Goal: Transaction & Acquisition: Purchase product/service

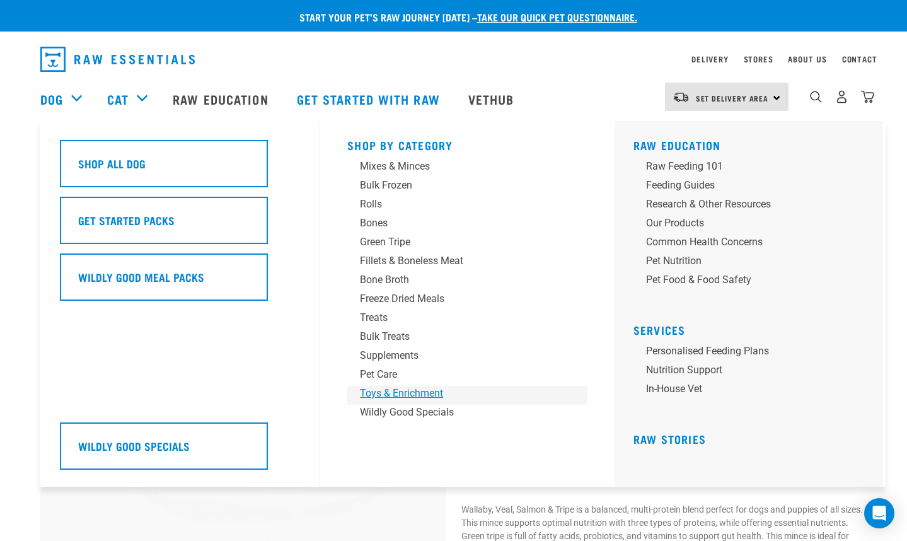
click at [405, 398] on div "Toys & Enrichment" at bounding box center [458, 393] width 197 height 15
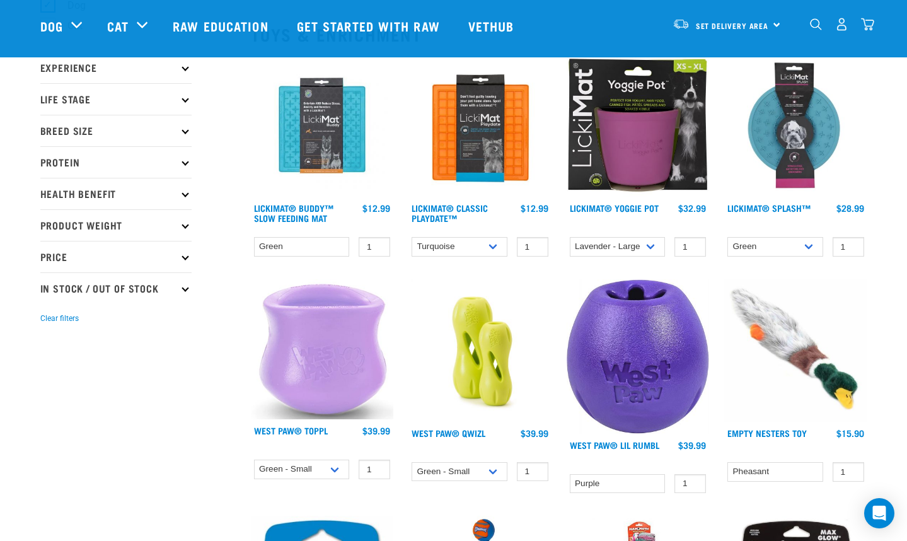
scroll to position [145, 0]
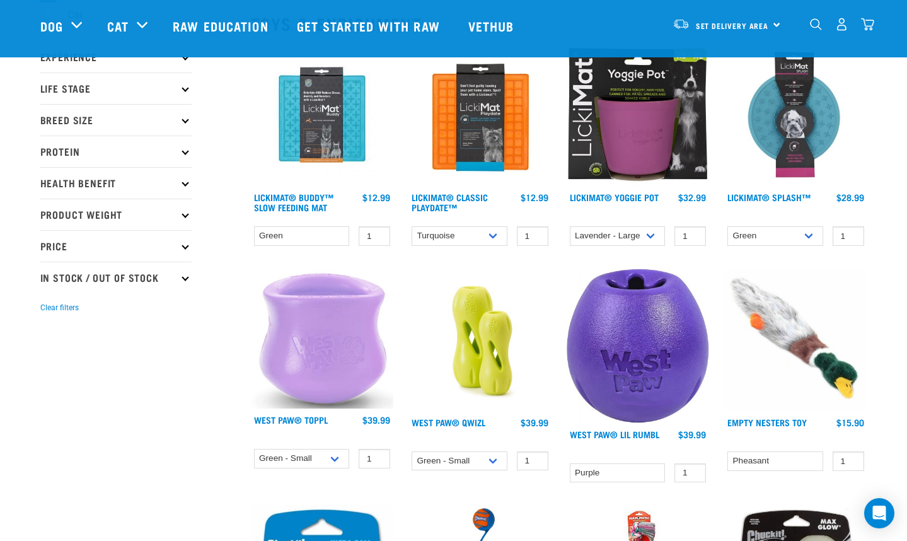
click at [636, 342] on img at bounding box center [638, 345] width 143 height 154
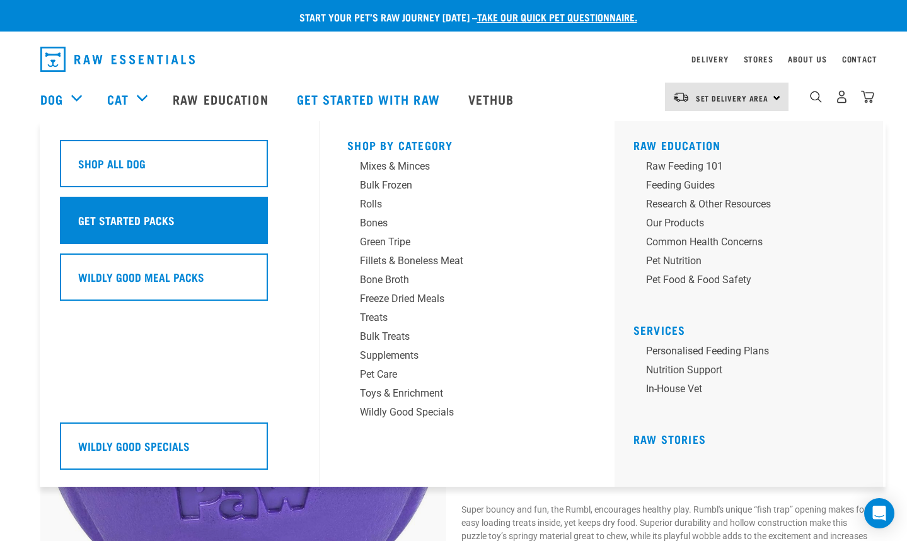
click at [180, 231] on div "Get Started Packs" at bounding box center [164, 220] width 208 height 47
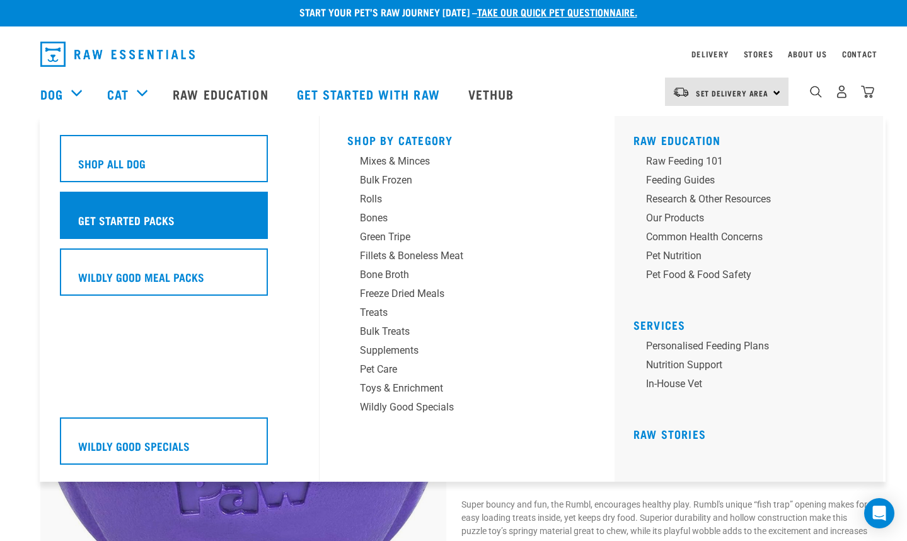
scroll to position [6, 0]
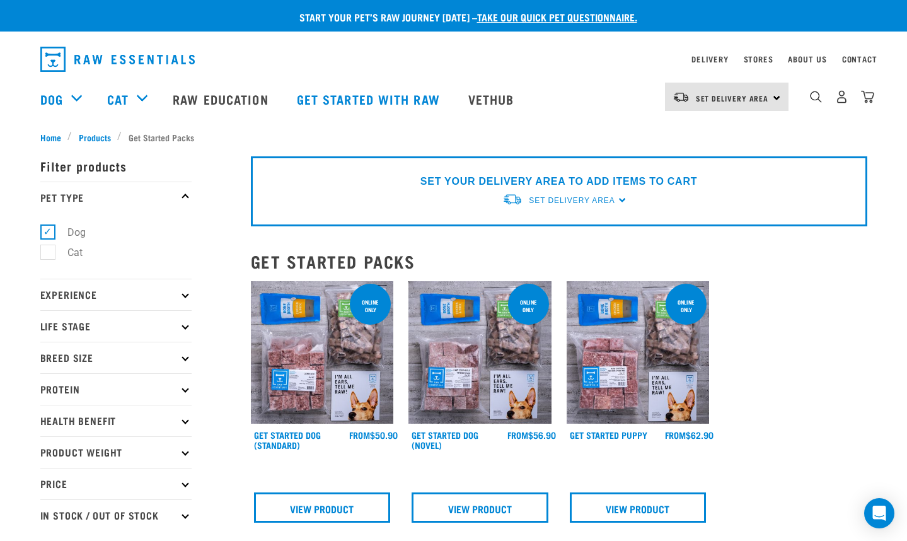
click at [346, 374] on img at bounding box center [322, 352] width 143 height 143
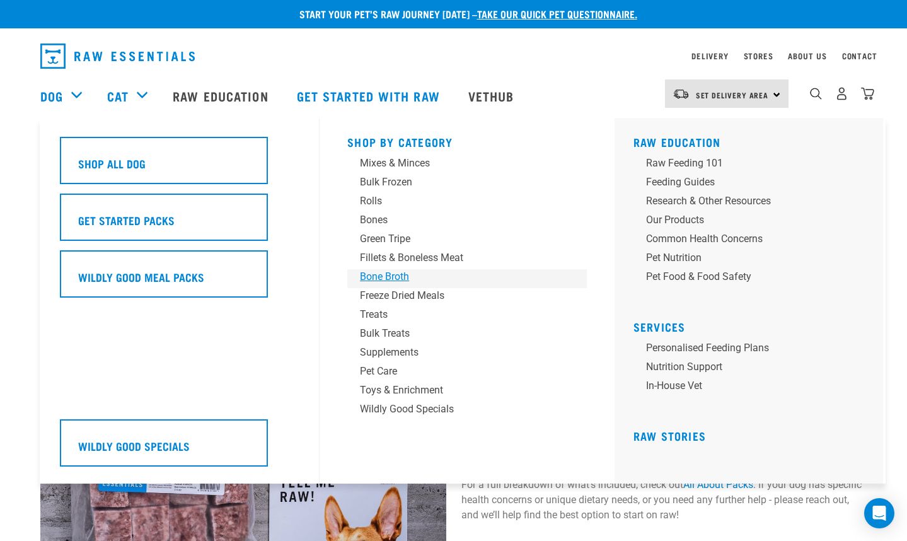
scroll to position [7, 0]
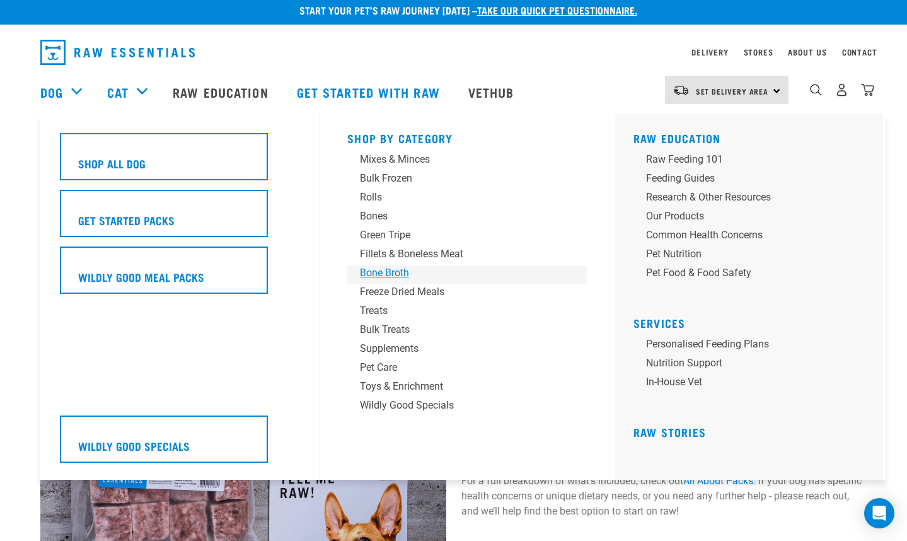
click at [395, 275] on div "Bone Broth" at bounding box center [458, 272] width 197 height 15
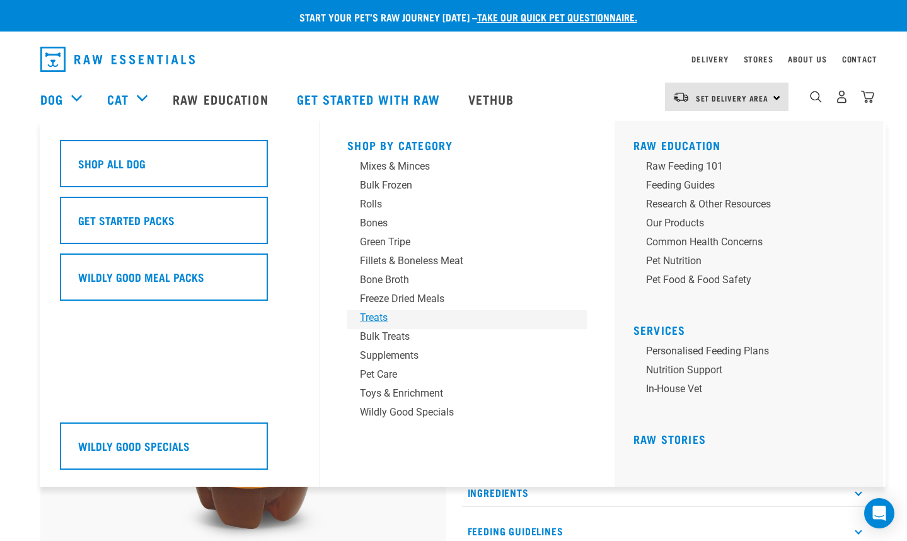
click at [381, 321] on div "Treats" at bounding box center [458, 317] width 197 height 15
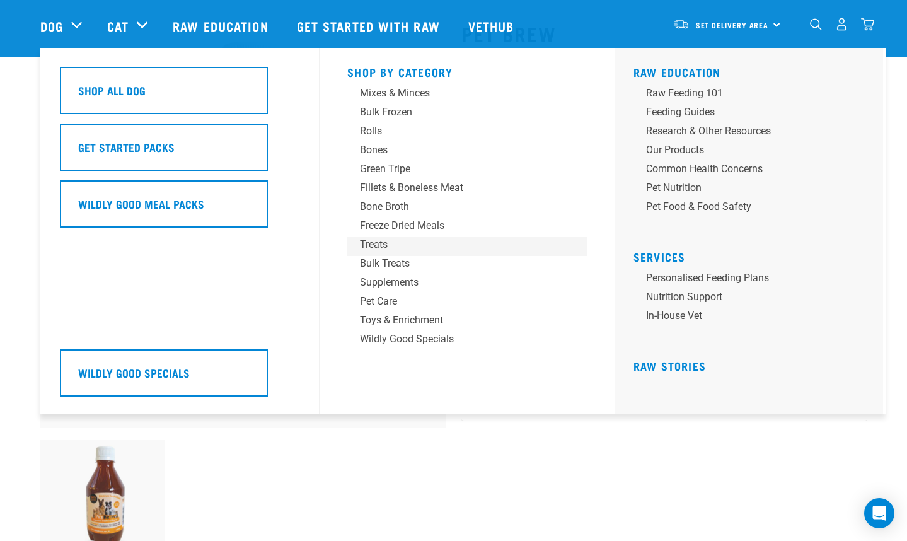
scroll to position [75, 0]
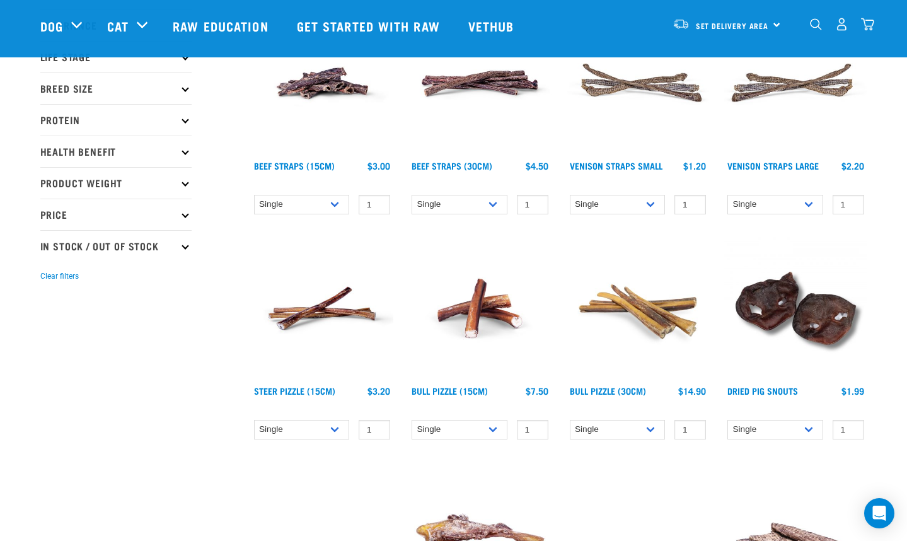
scroll to position [178, 0]
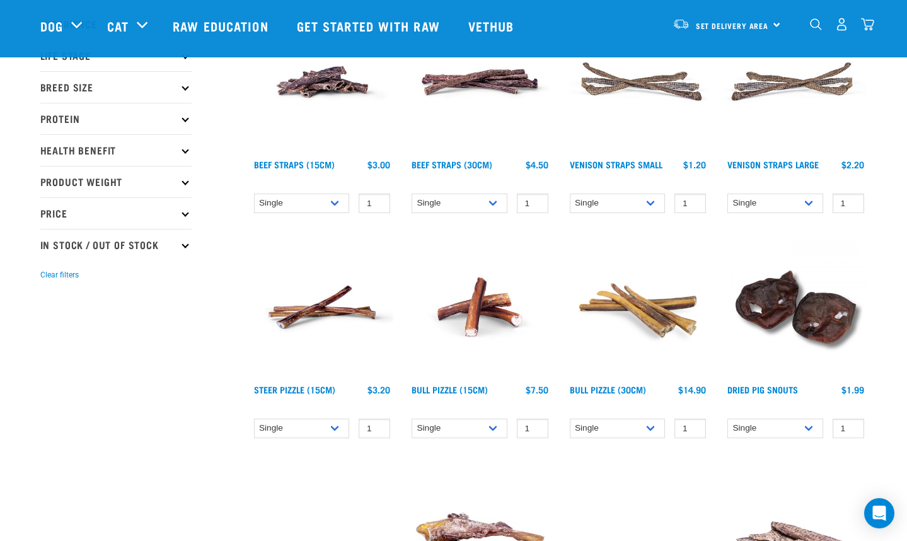
click at [469, 313] on img at bounding box center [479, 307] width 143 height 143
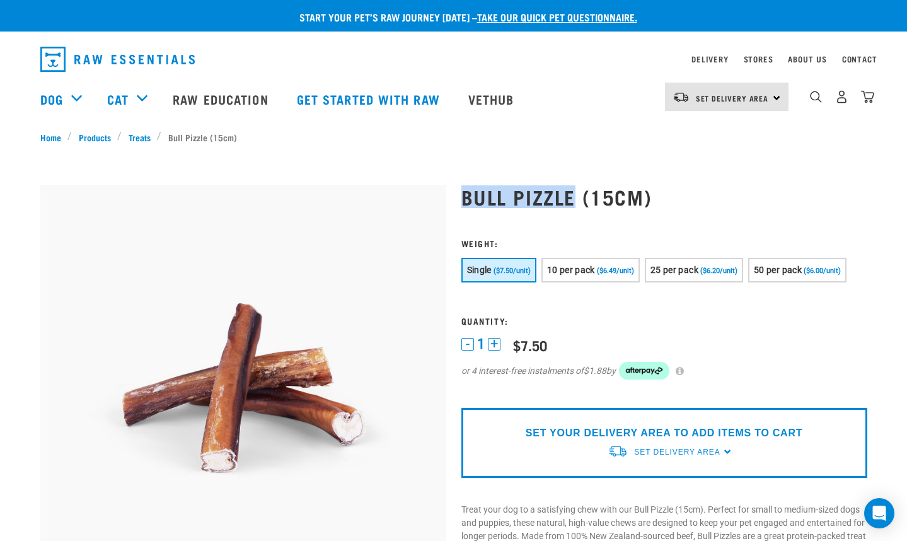
drag, startPoint x: 572, startPoint y: 190, endPoint x: 454, endPoint y: 188, distance: 118.5
copy h1 "Bull Pizzle"
click at [558, 187] on h1 "Bull Pizzle (15cm)" at bounding box center [664, 196] width 406 height 23
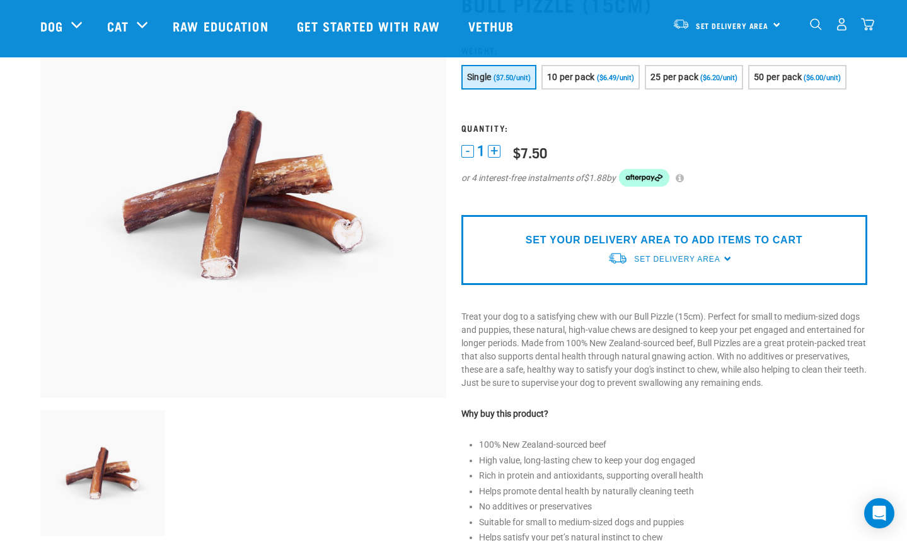
scroll to position [99, 0]
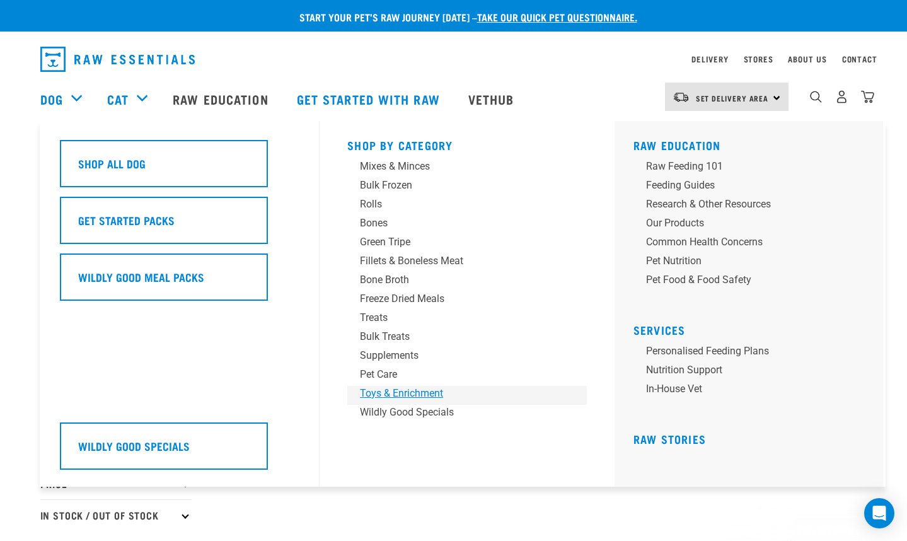
scroll to position [1, 0]
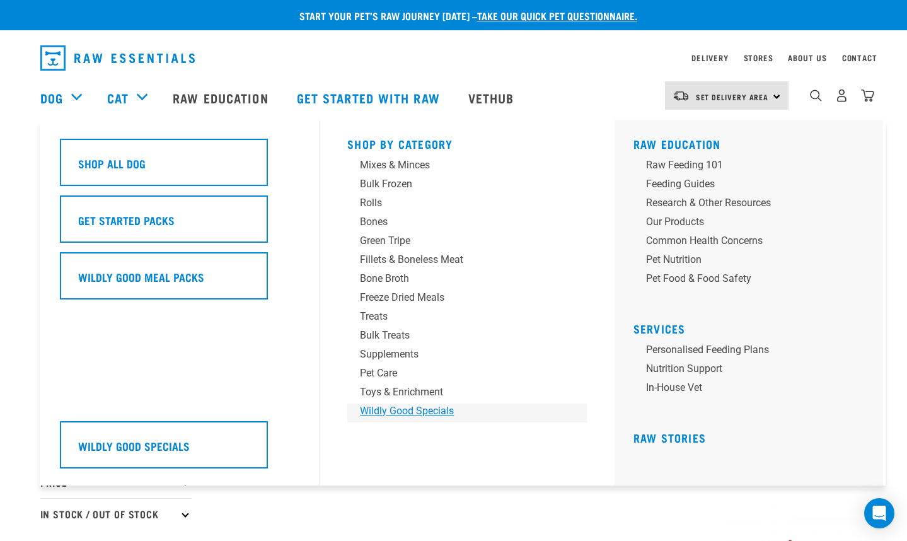
click at [400, 408] on div "Wildly Good Specials" at bounding box center [458, 410] width 197 height 15
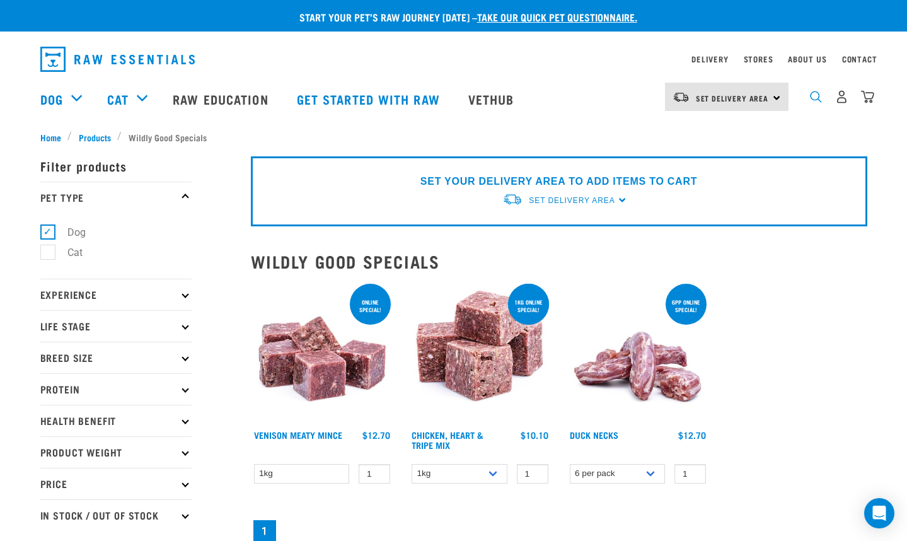
click at [816, 100] on img "dropdown navigation" at bounding box center [816, 97] width 12 height 12
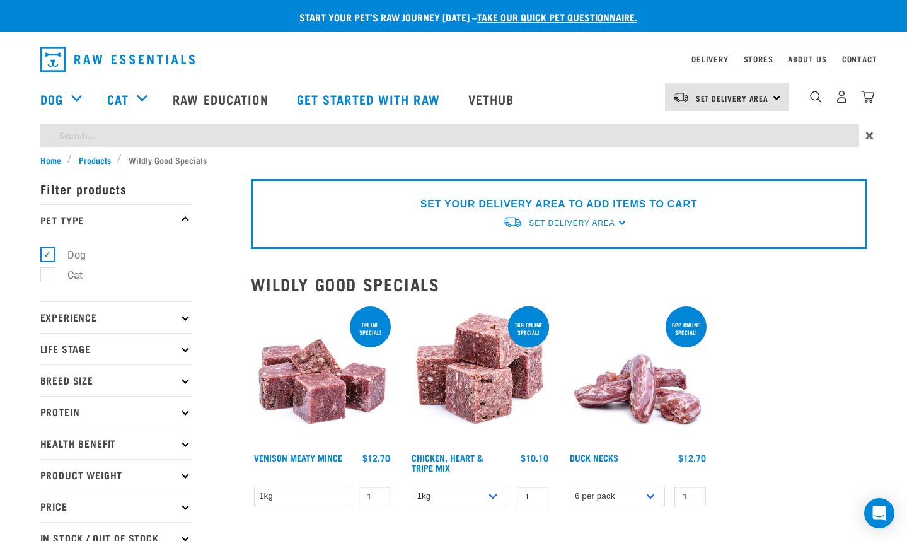
click at [768, 133] on input "search" at bounding box center [449, 135] width 819 height 23
type input "organ"
click at [318, 135] on input "organ" at bounding box center [449, 135] width 819 height 23
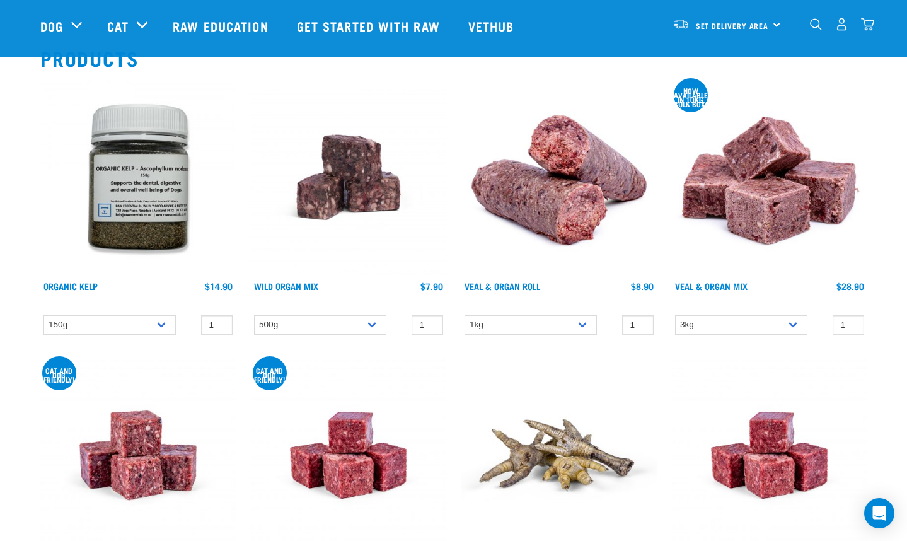
scroll to position [100, 0]
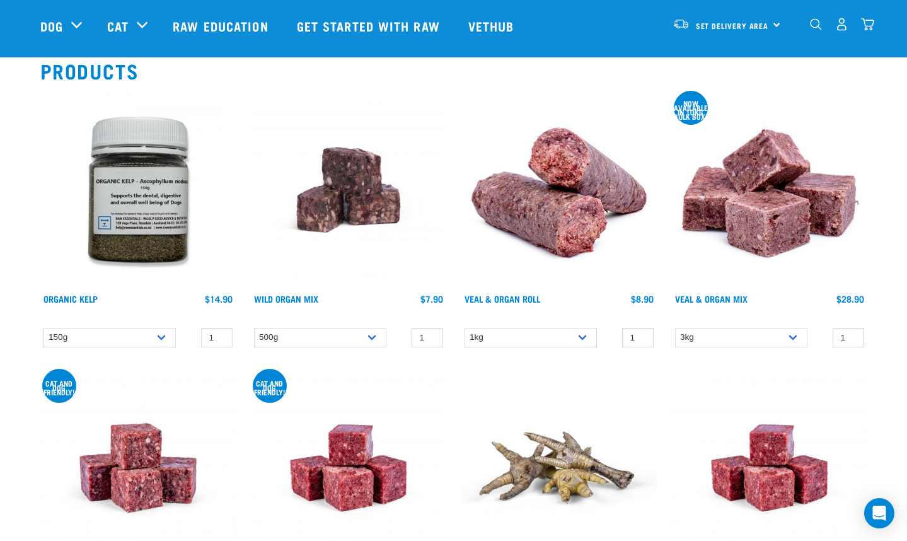
click at [370, 192] on img at bounding box center [348, 189] width 195 height 195
